Goal: Task Accomplishment & Management: Complete application form

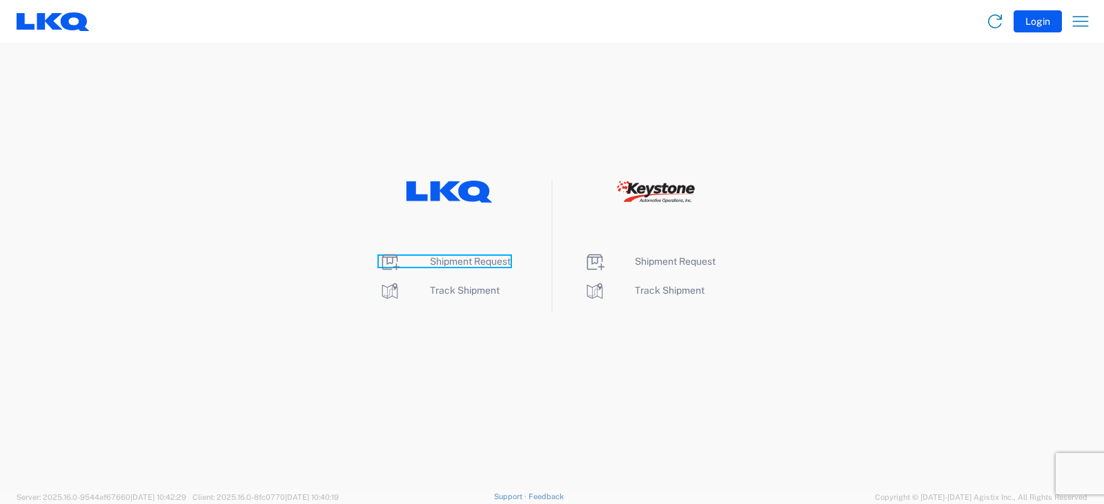
click at [452, 260] on span "Shipment Request" at bounding box center [470, 261] width 81 height 11
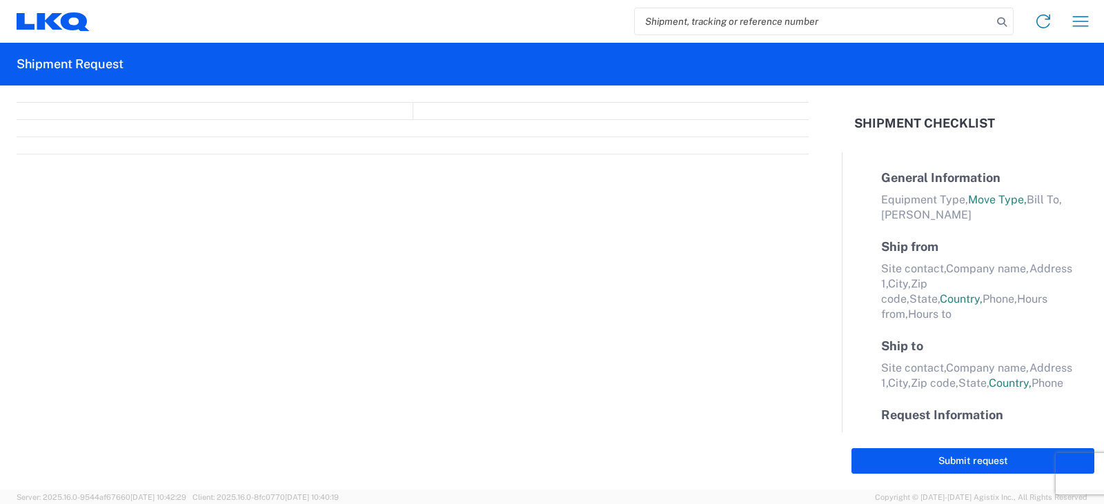
select select "FULL"
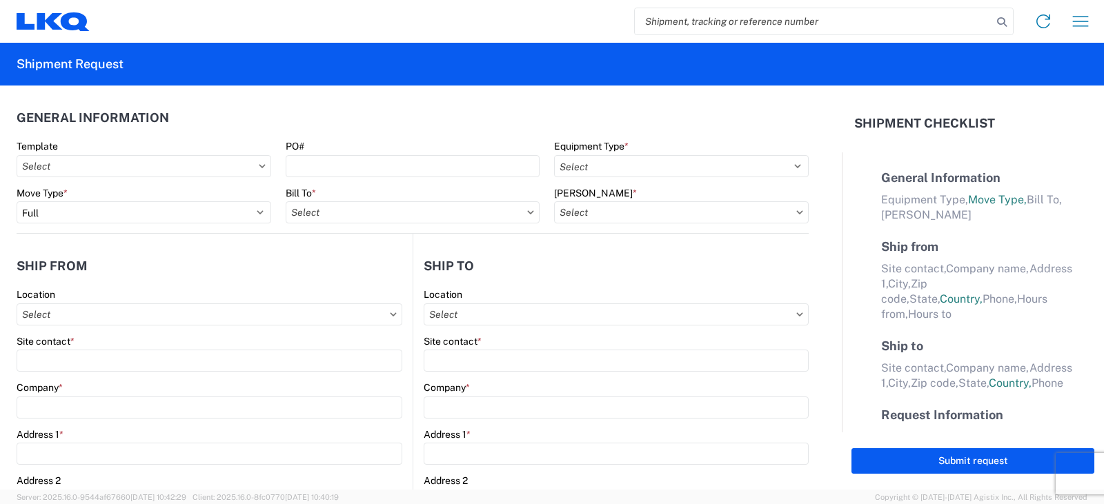
select select "LBS"
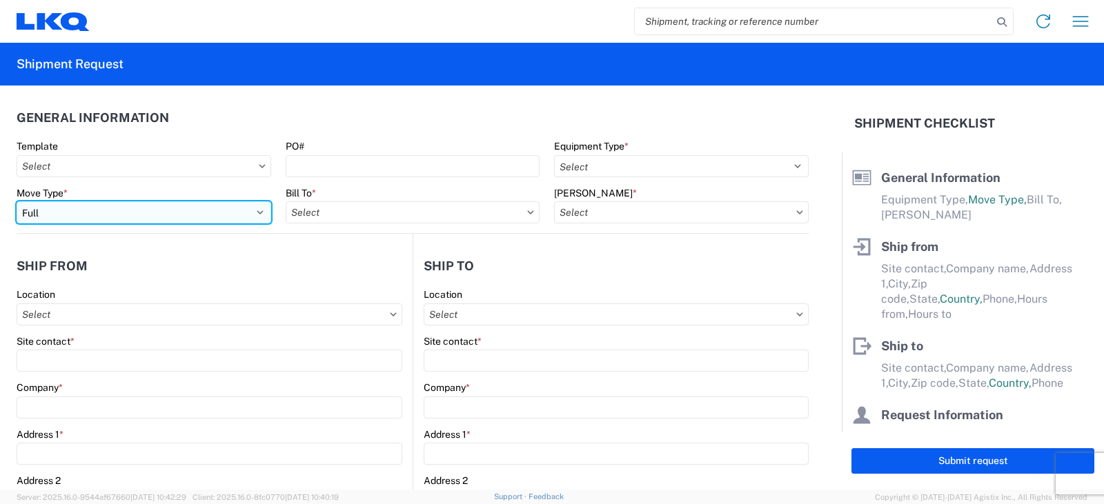
click at [57, 211] on select "Select Full Partial TL" at bounding box center [144, 212] width 255 height 22
select select "PARTIAL_TL"
click at [17, 201] on select "Select Full Partial TL" at bounding box center [144, 212] width 255 height 22
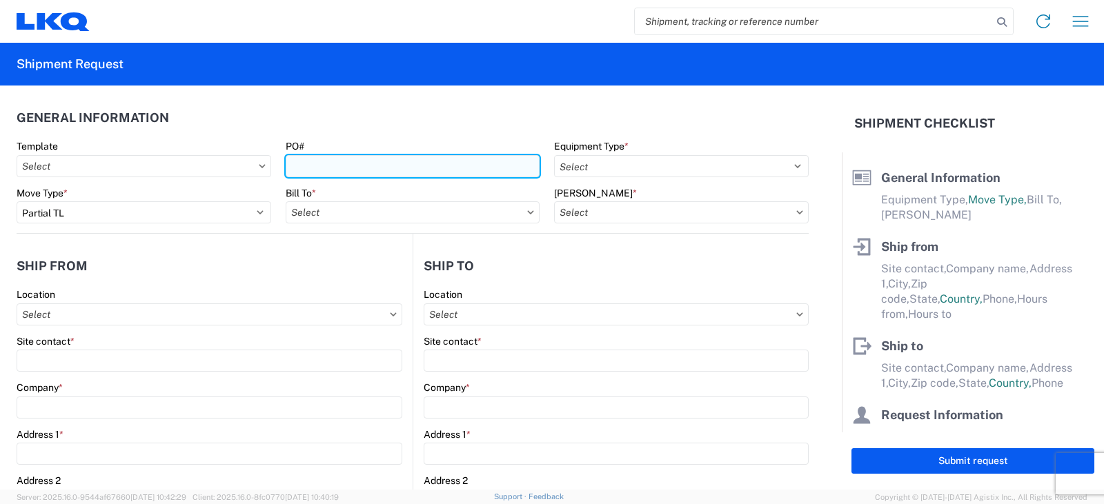
click at [309, 162] on input "PO#" at bounding box center [413, 166] width 255 height 22
click at [312, 166] on input "TRN#TH730407" at bounding box center [413, 166] width 255 height 22
type input "TRN# TH730407"
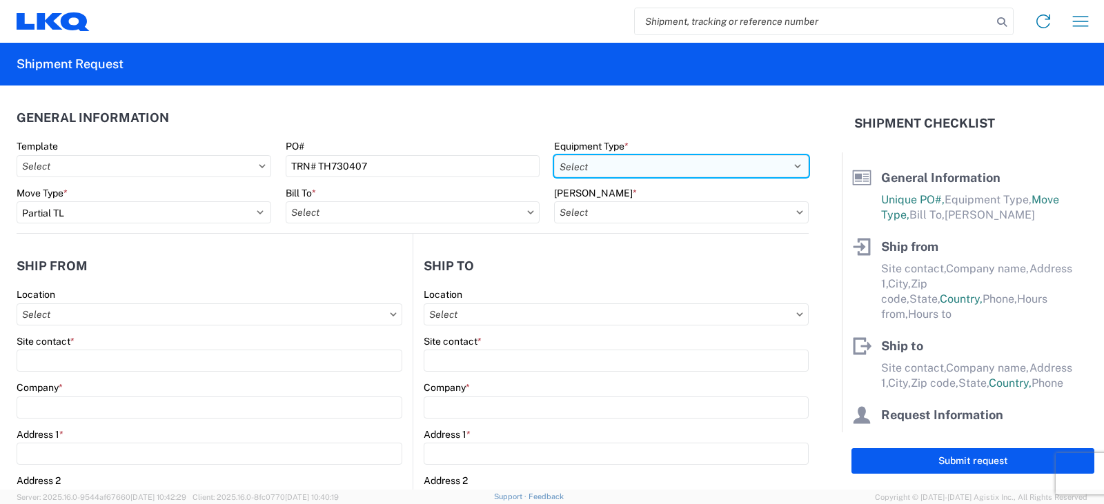
click at [648, 168] on select "Select 53’ Dry Van Flatbed Dropdeck (van) Lowboy (flatbed) Rail" at bounding box center [681, 166] width 255 height 22
select select "STDV"
click at [554, 155] on select "Select 53’ Dry Van Flatbed Dropdeck (van) Lowboy (flatbed) Rail" at bounding box center [681, 166] width 255 height 22
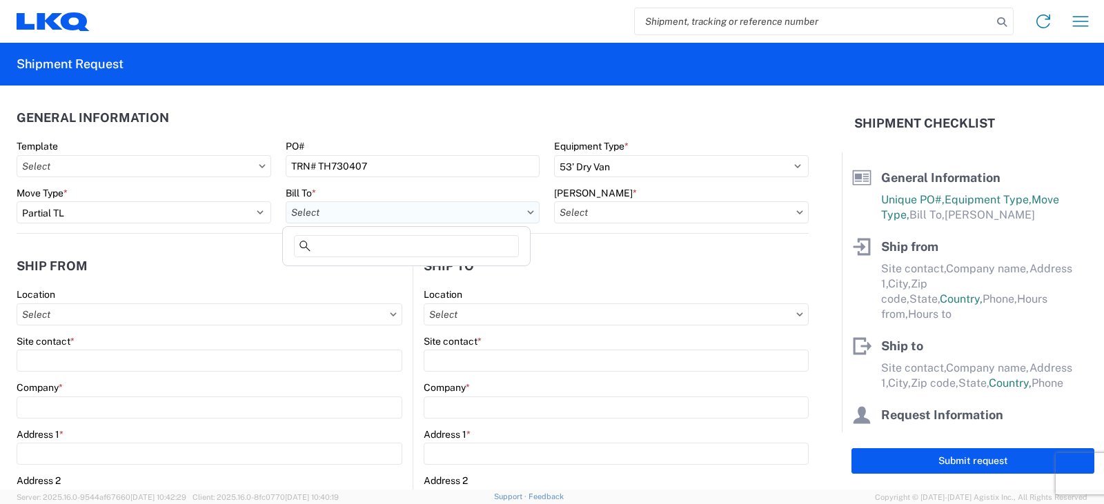
click at [346, 216] on input "Bill To *" at bounding box center [413, 212] width 255 height 22
type input "3081"
click at [363, 275] on div "3081 - [GEOGRAPHIC_DATA] (081)" at bounding box center [406, 274] width 241 height 22
type input "3081 - [GEOGRAPHIC_DATA] (081)"
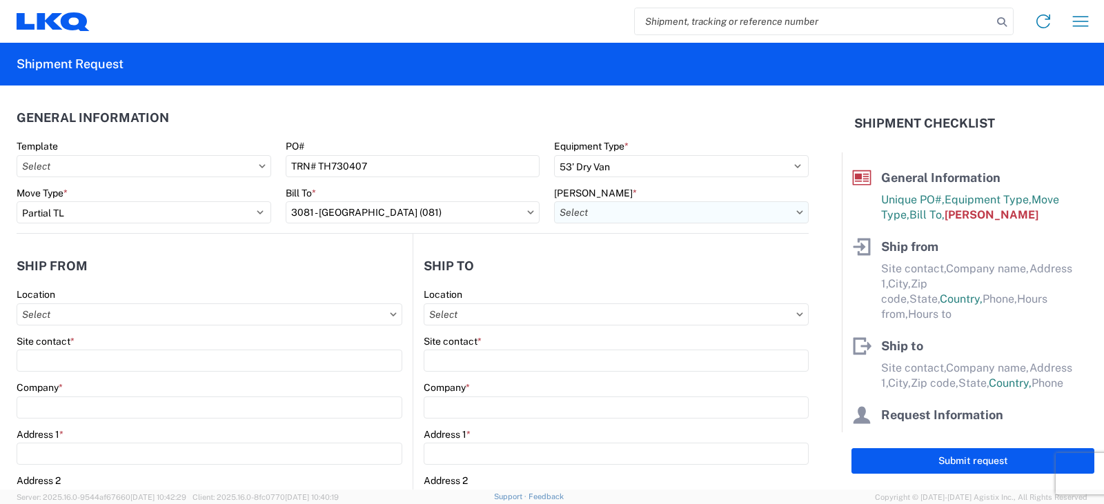
click at [604, 217] on input "[PERSON_NAME] *" at bounding box center [681, 212] width 255 height 22
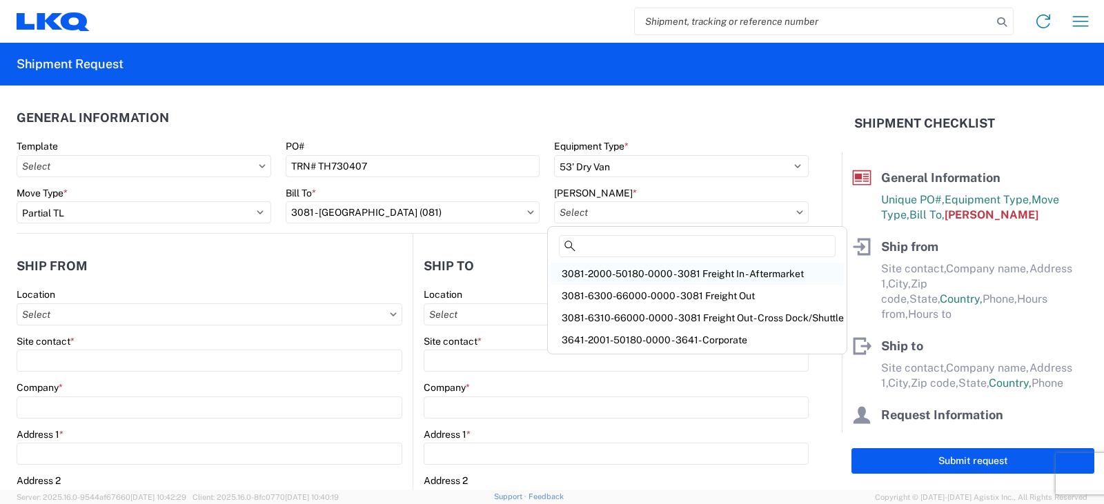
click at [604, 273] on div "3081-2000-50180-0000 - 3081 Freight In - Aftermarket" at bounding box center [696, 274] width 293 height 22
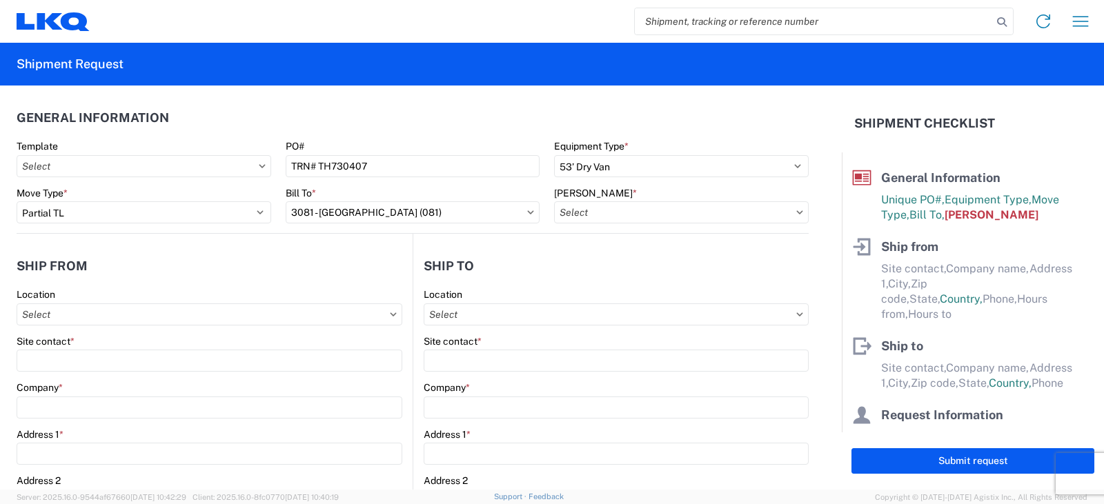
type input "3081-2000-50180-0000 - 3081 Freight In - Aftermarket"
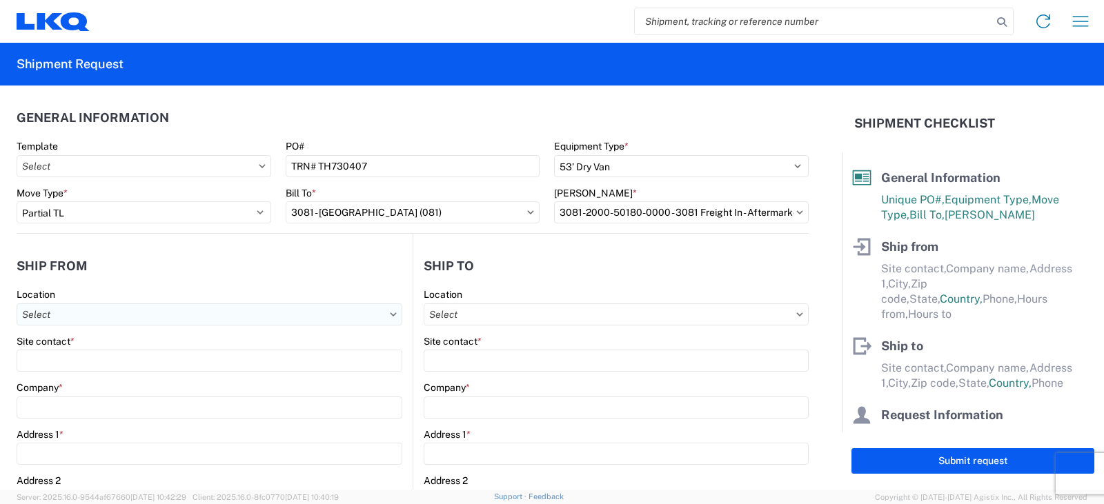
click at [46, 319] on input "Location" at bounding box center [210, 314] width 386 height 22
type input "3238"
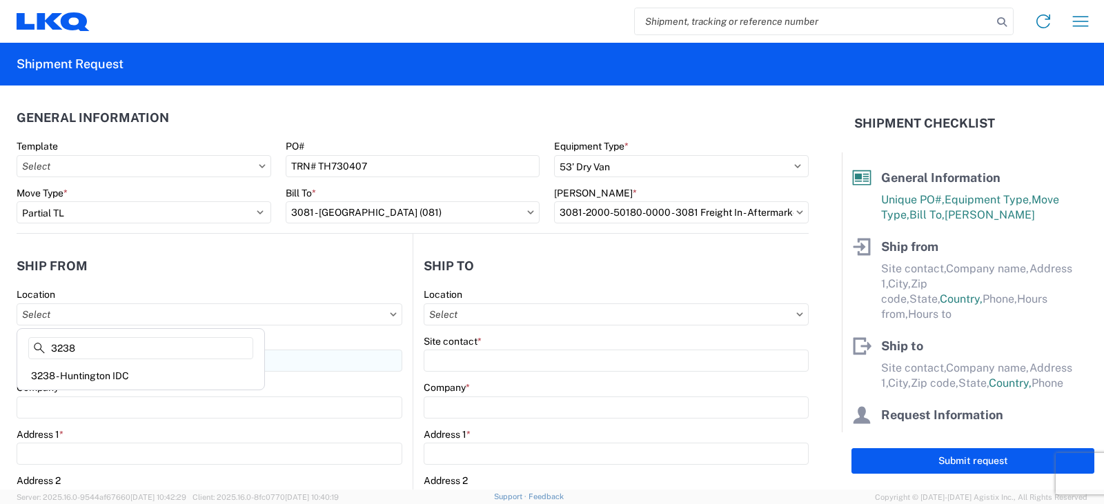
drag, startPoint x: 77, startPoint y: 377, endPoint x: 70, endPoint y: 370, distance: 8.8
click at [78, 377] on div "3238 - Huntington IDC" at bounding box center [140, 376] width 241 height 22
type input "3238 - Huntington IDC"
type input "LKQ Corporation"
type input "[STREET_ADDRESS]"
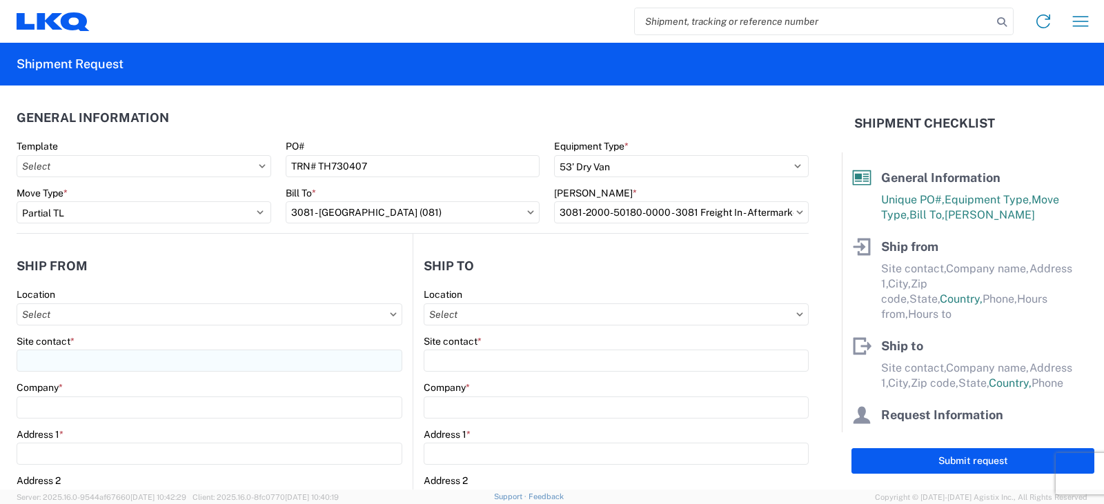
type input "Huntington"
type input "46750"
select select "IN"
select select "US"
type input "07:00"
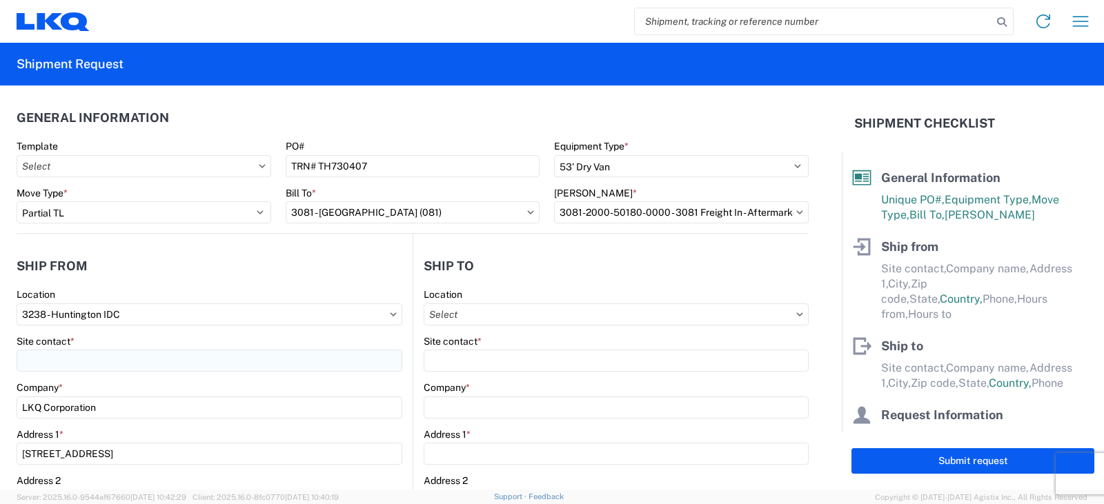
type input "17:00"
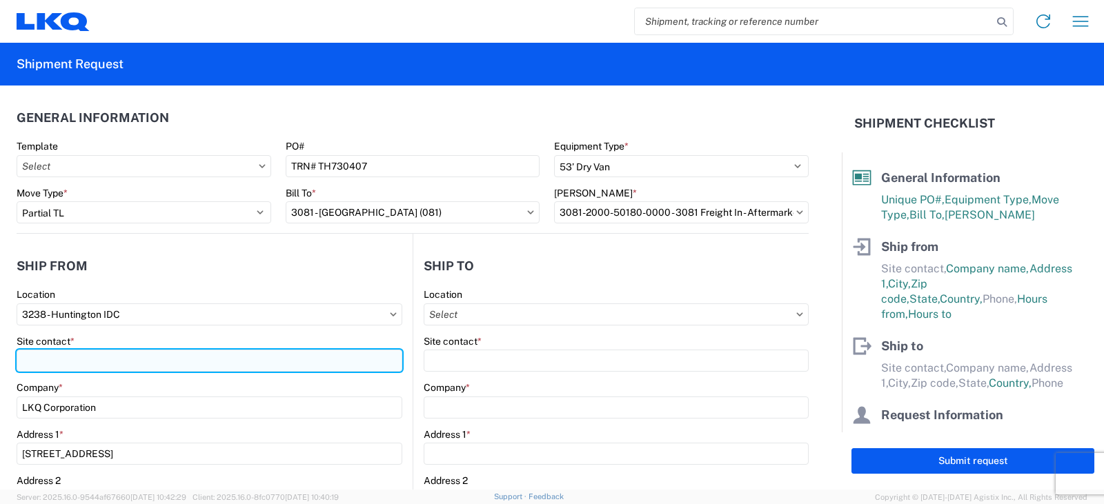
click at [70, 355] on input "Site contact *" at bounding box center [210, 361] width 386 height 22
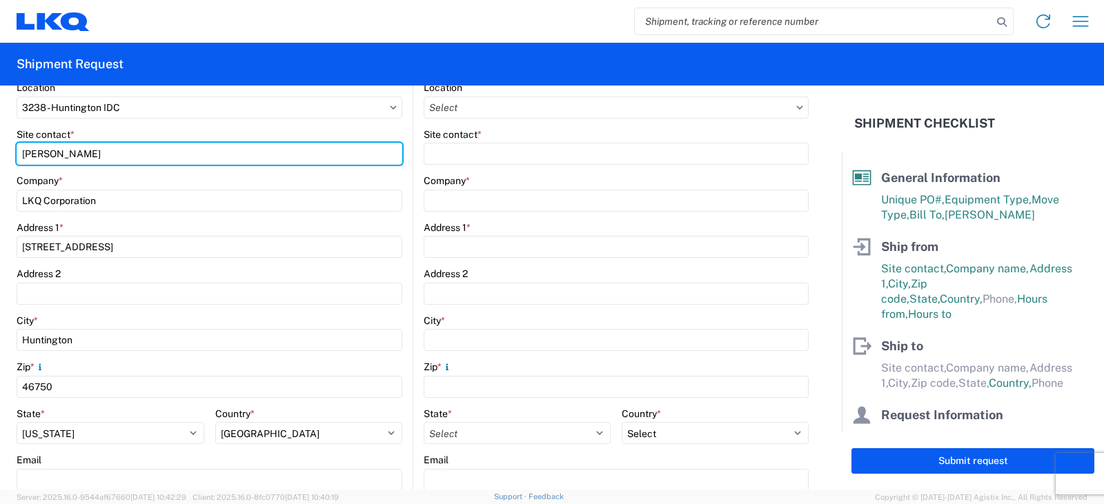
scroll to position [414, 0]
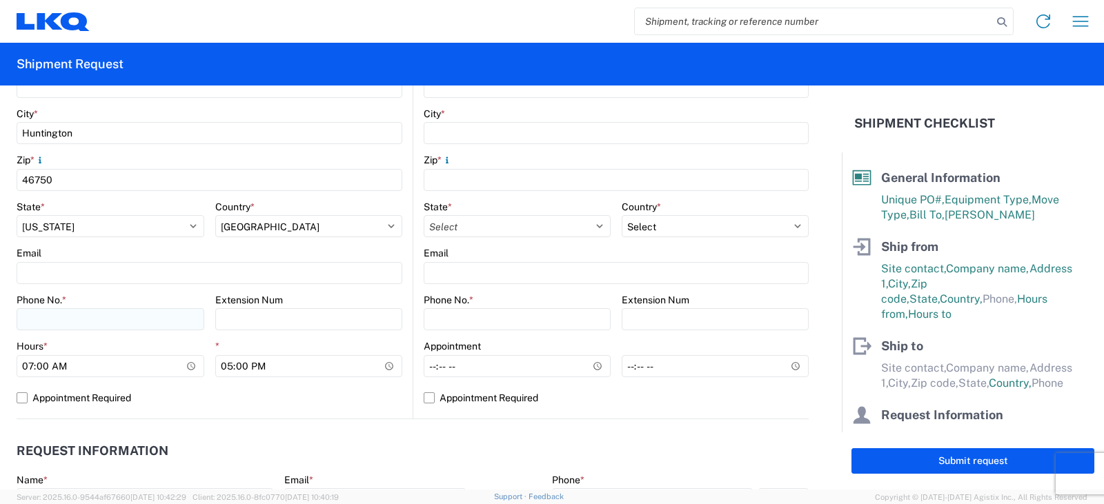
type input "[PERSON_NAME]"
click at [45, 316] on input "Phone No. *" at bounding box center [111, 319] width 188 height 22
type input "[PHONE_NUMBER]"
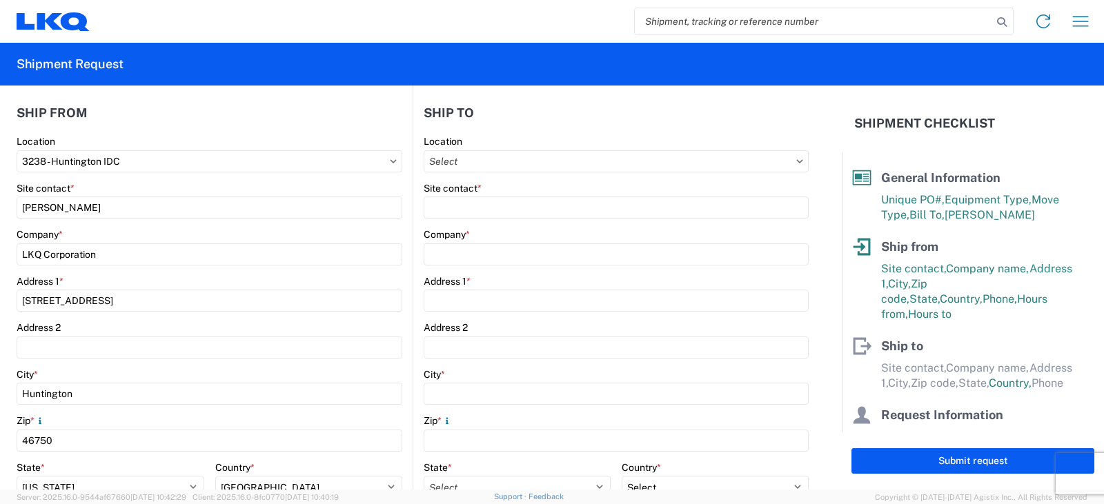
scroll to position [69, 0]
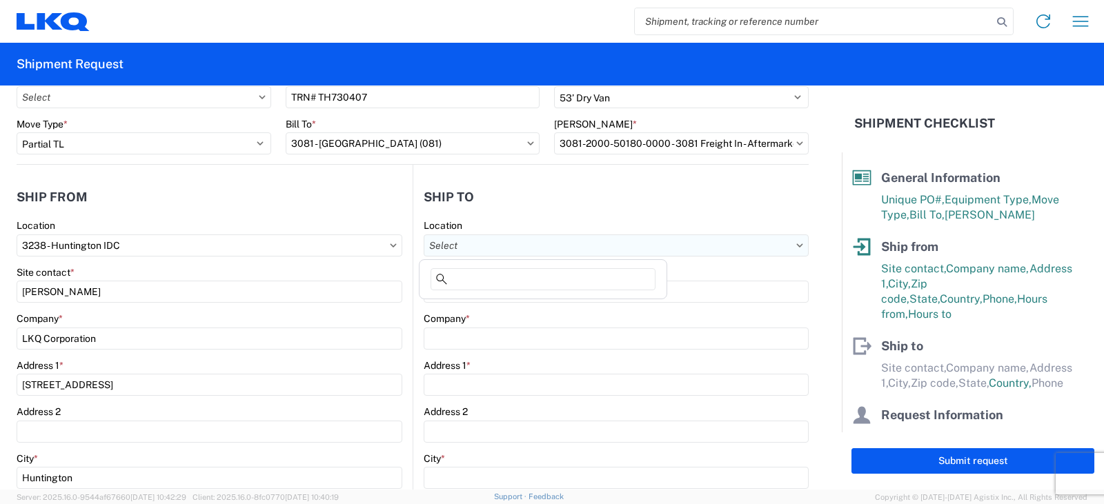
click at [454, 245] on input "Location" at bounding box center [615, 246] width 385 height 22
type input "3081"
click at [488, 310] on div "3081 - [GEOGRAPHIC_DATA] (081)" at bounding box center [542, 307] width 241 height 22
type input "3081 - [GEOGRAPHIC_DATA] (081)"
type input "LKQ Corporation"
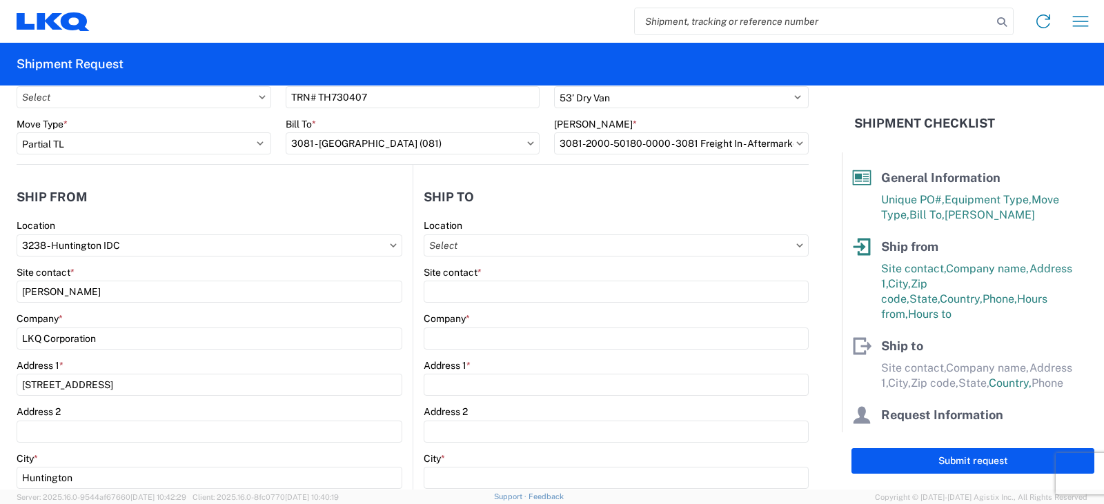
type input "[STREET_ADDRESS]"
type input "Medley"
type input "33178"
select select "US"
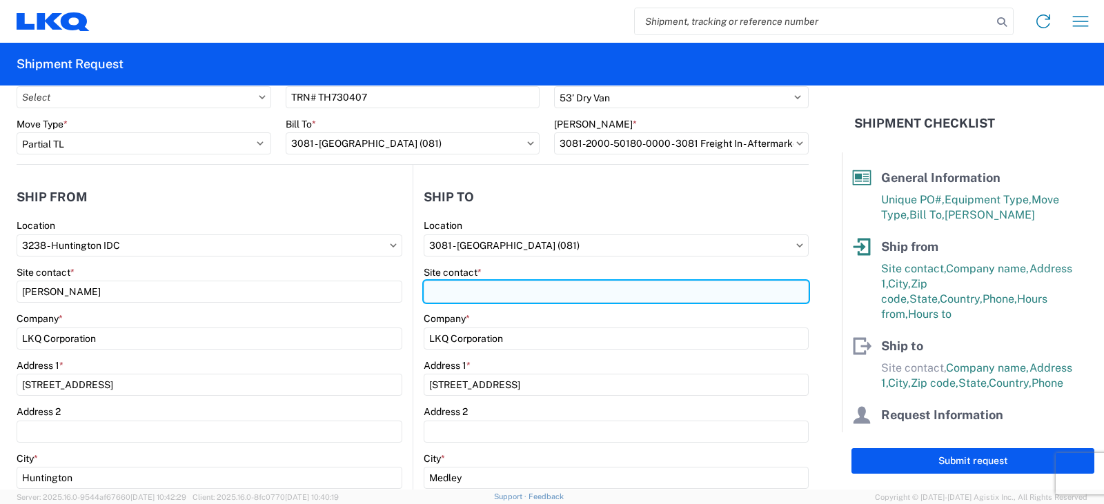
click at [430, 289] on input "Site contact *" at bounding box center [615, 292] width 385 height 22
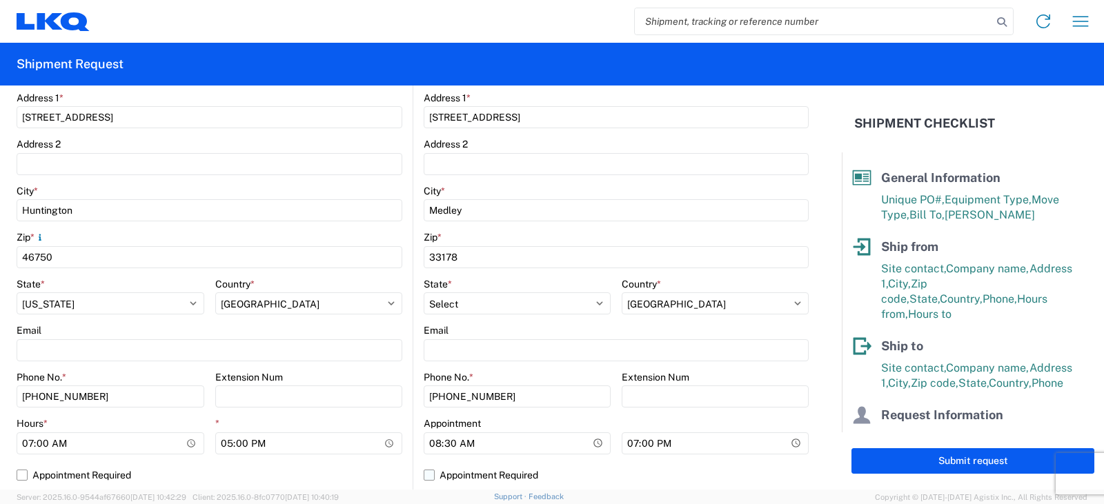
scroll to position [414, 0]
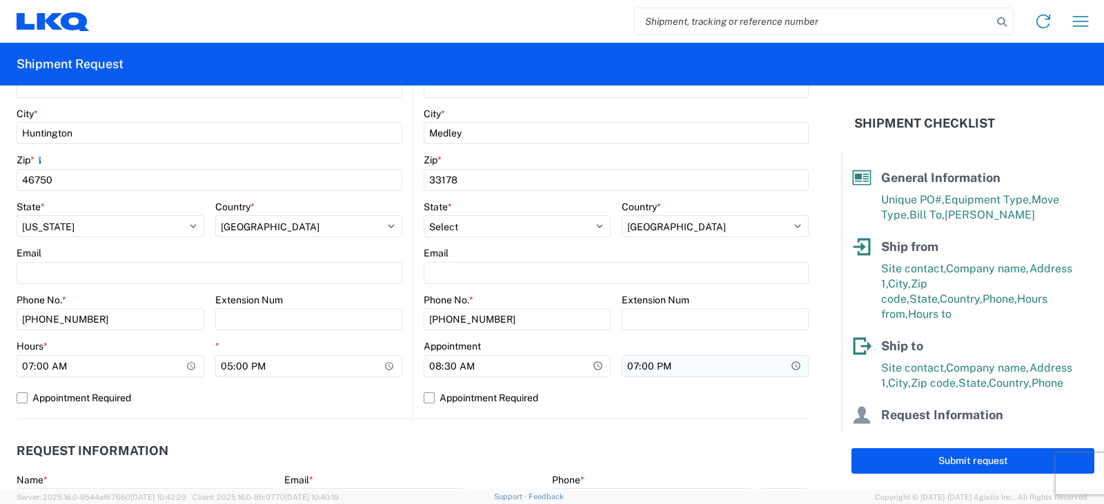
type input "SHIPPING/RECEIVING"
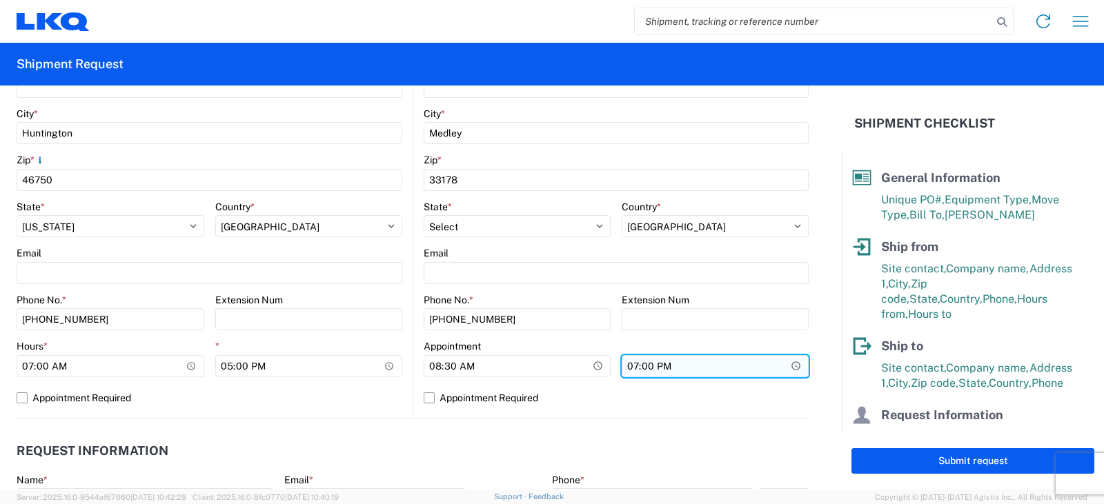
click at [403, 364] on input "19:00" at bounding box center [309, 366] width 188 height 22
type input "17:00"
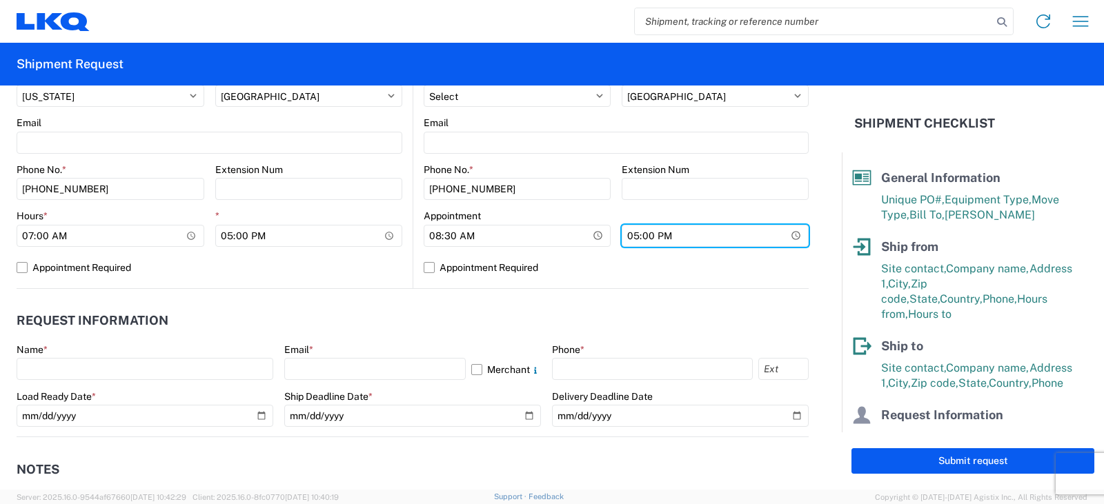
scroll to position [621, 0]
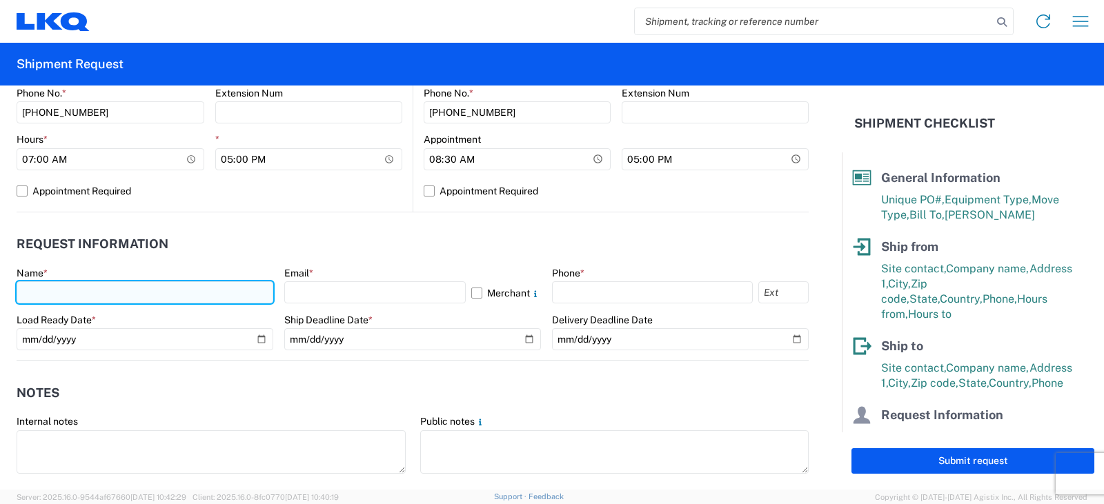
click at [37, 299] on input "text" at bounding box center [145, 292] width 257 height 22
type input "[PERSON_NAME]"
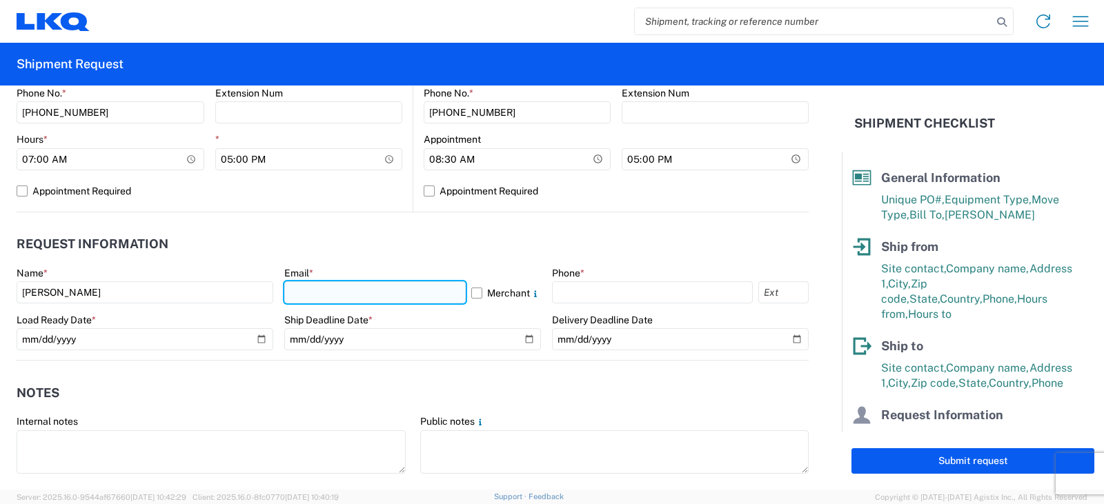
click at [332, 286] on input "text" at bounding box center [374, 292] width 181 height 22
type input "[EMAIL_ADDRESS][DOMAIN_NAME]"
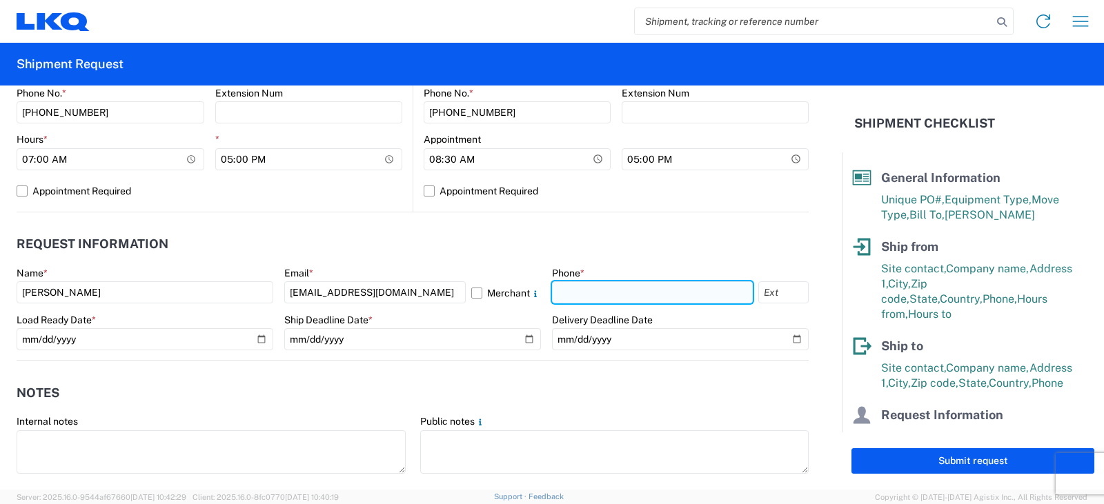
click at [589, 293] on input "text" at bounding box center [652, 292] width 201 height 22
type input "[PHONE_NUMBER]"
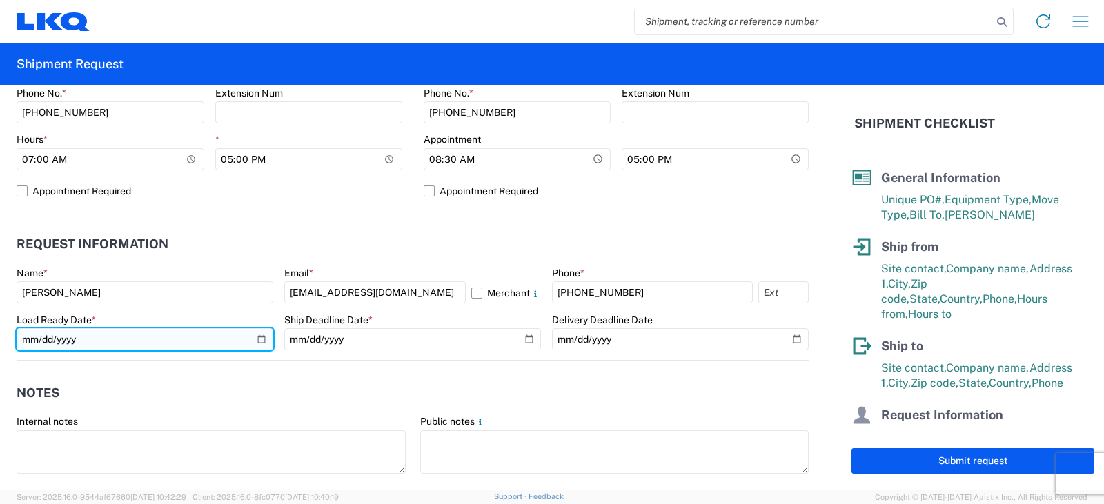
click at [256, 339] on input "date" at bounding box center [145, 339] width 257 height 22
type input "[DATE]"
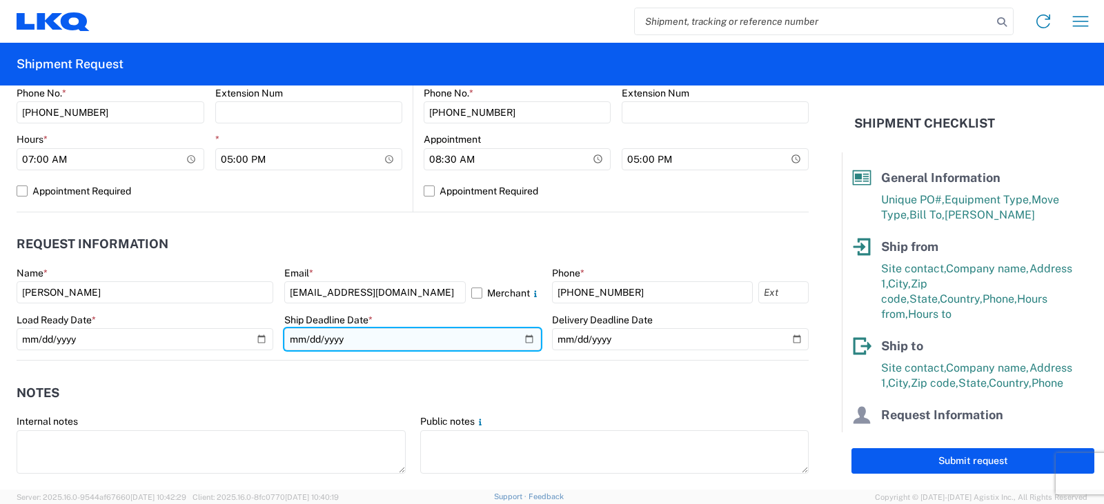
click at [521, 335] on input "date" at bounding box center [412, 339] width 257 height 22
type input "[DATE]"
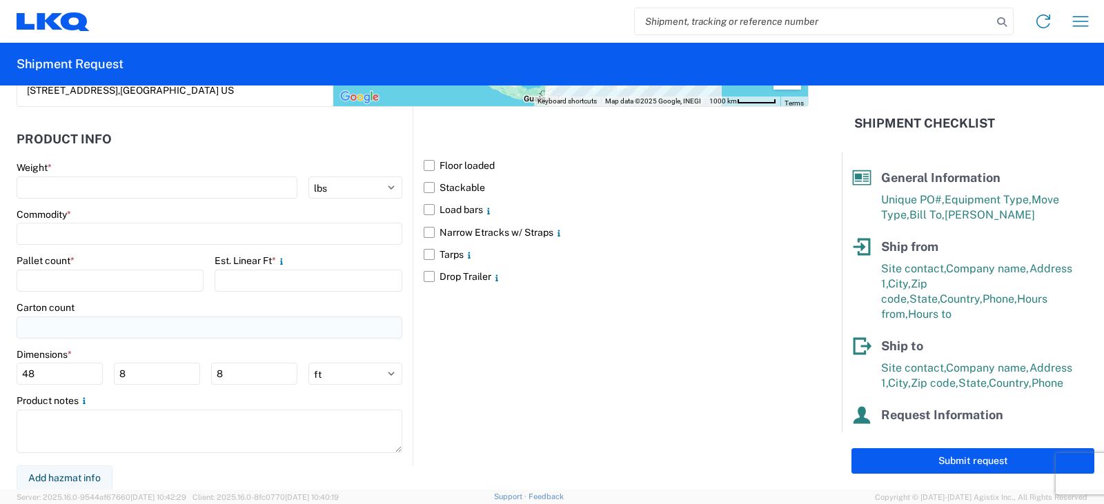
scroll to position [1250, 0]
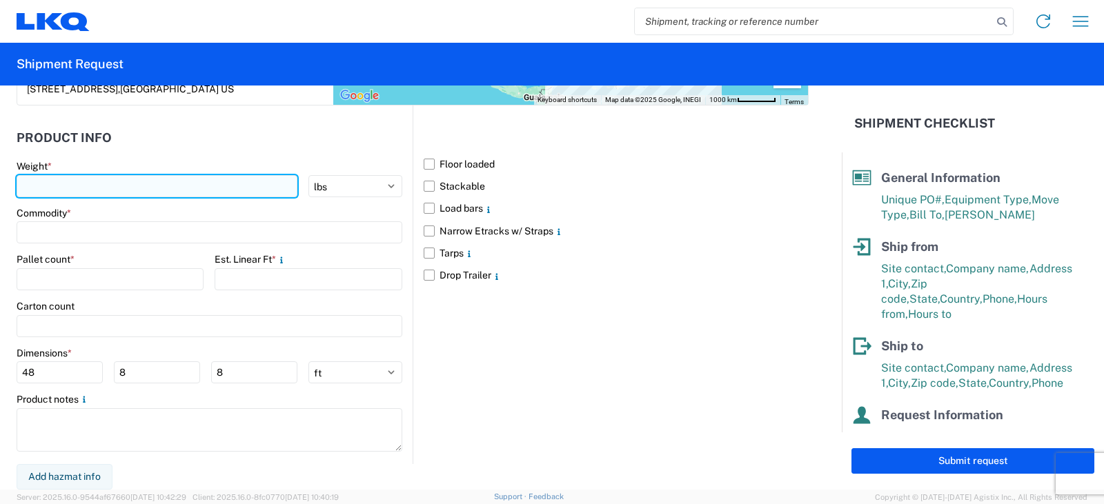
click at [25, 183] on input "number" at bounding box center [157, 186] width 281 height 22
type input "6510"
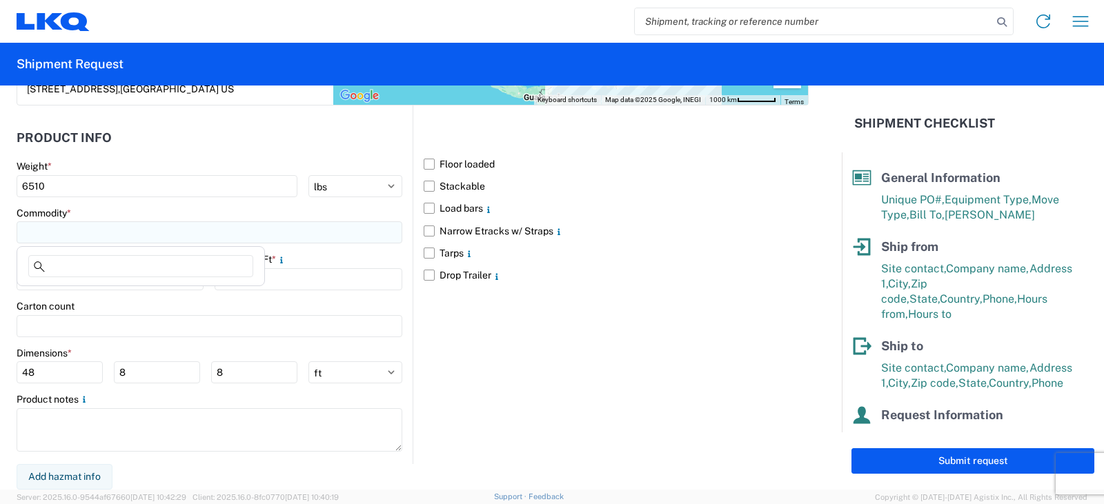
click at [40, 228] on input at bounding box center [210, 232] width 386 height 22
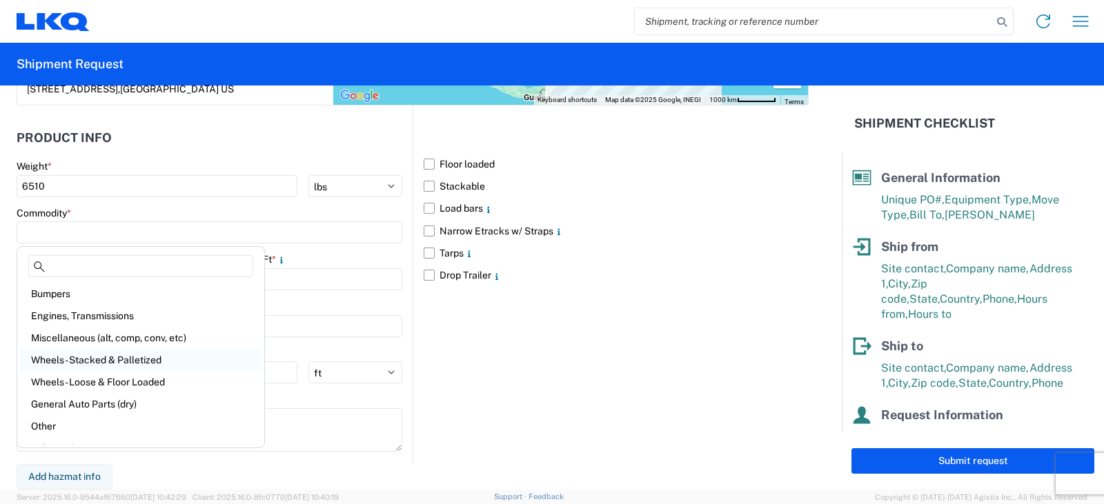
click at [66, 359] on div "Wheels - Stacked & Palletized" at bounding box center [140, 360] width 241 height 22
type input "Wheels - Stacked & Palletized"
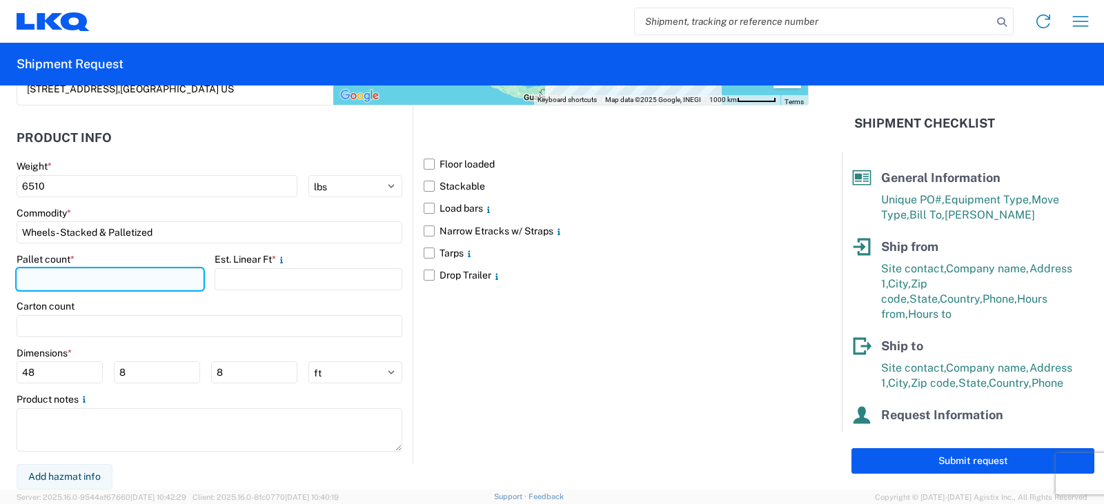
click at [31, 278] on input "number" at bounding box center [110, 279] width 187 height 22
type input "8"
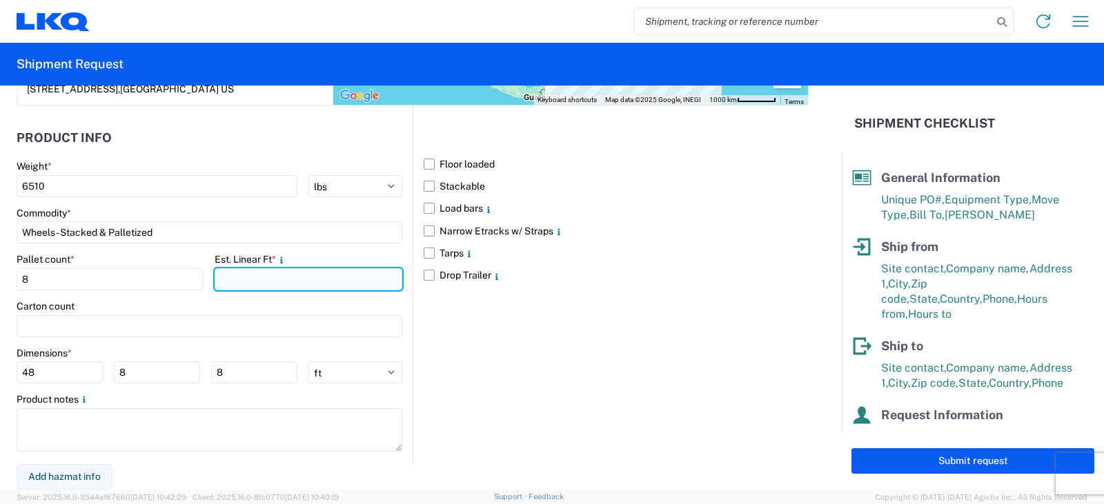
click at [220, 281] on input "number" at bounding box center [308, 279] width 187 height 22
type input "16"
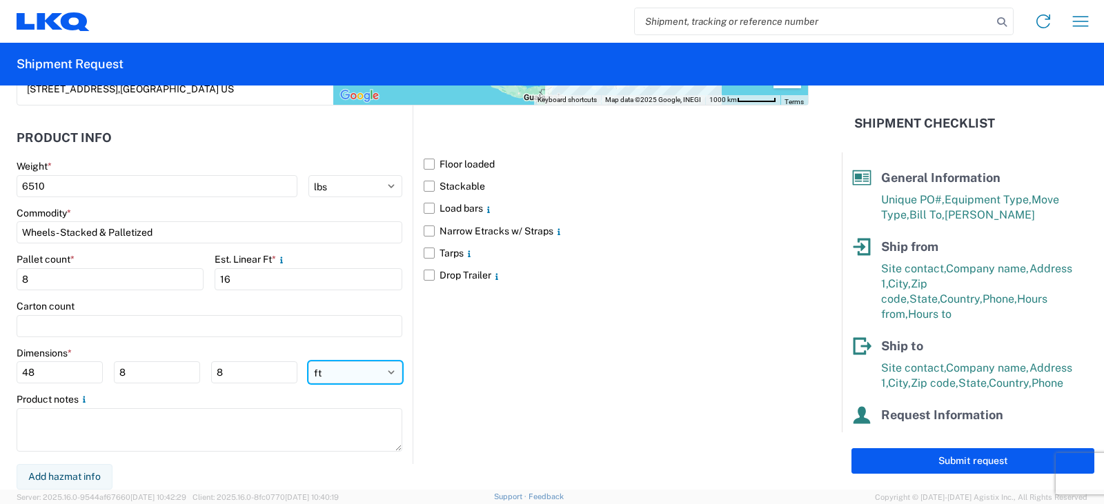
click at [387, 372] on select "ft in cm" at bounding box center [355, 372] width 94 height 22
select select "IN"
click at [308, 361] on select "ft in cm" at bounding box center [355, 372] width 94 height 22
type input "576"
type input "96"
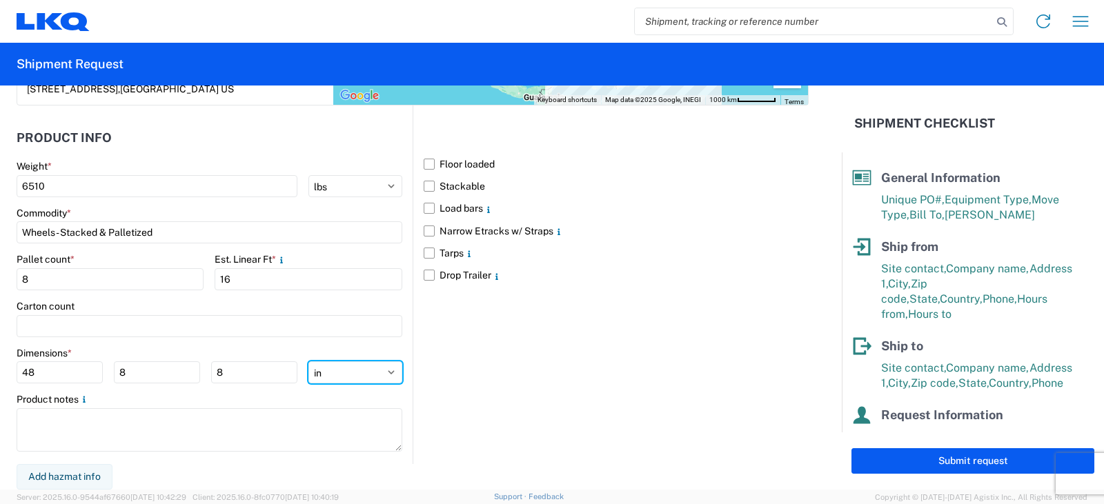
type input "96"
drag, startPoint x: 40, startPoint y: 373, endPoint x: 0, endPoint y: 374, distance: 40.0
click at [0, 374] on form "General Information Template PO# TRN# TH730407 Equipment Type * Select 53’ Dry …" at bounding box center [420, 288] width 841 height 404
type input "48"
type input "42"
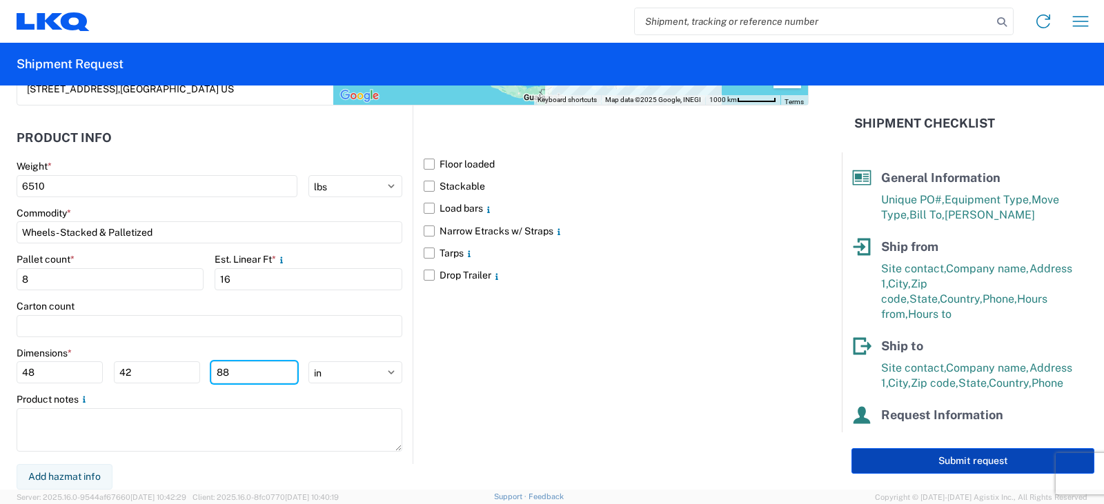
type input "88"
click at [977, 460] on button "Submit request" at bounding box center [972, 461] width 243 height 26
select select "IN"
select select "US"
